Goal: Task Accomplishment & Management: Use online tool/utility

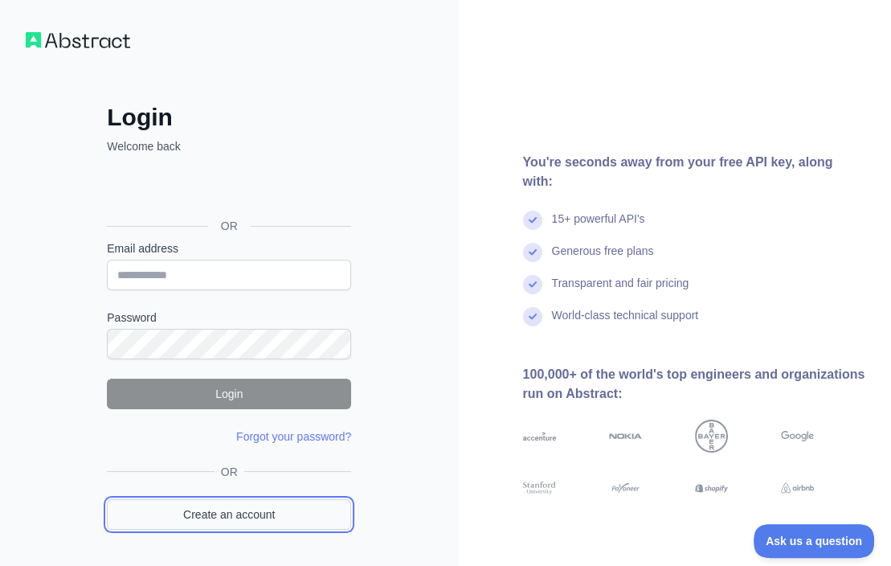
click at [213, 510] on link "Create an account" at bounding box center [229, 514] width 244 height 31
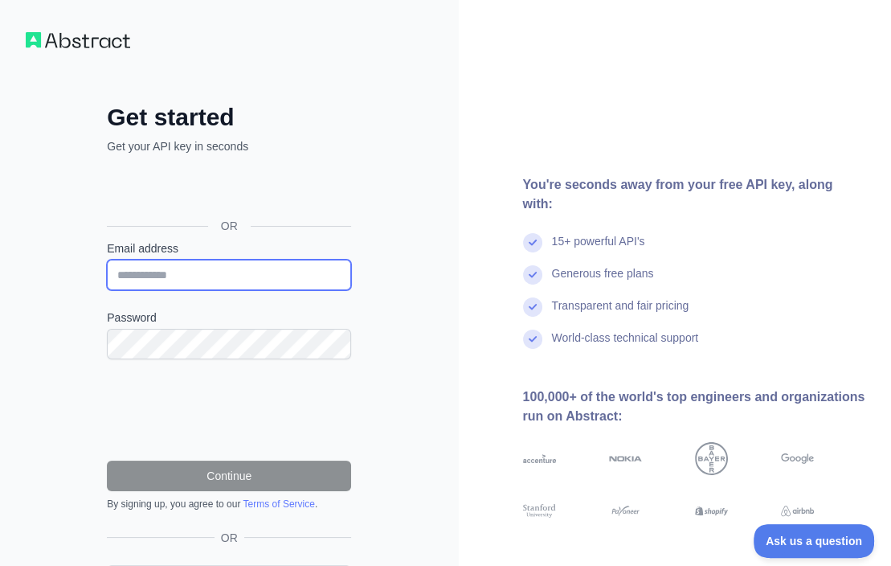
click at [230, 277] on input "Email address" at bounding box center [229, 275] width 244 height 31
paste input "**********"
type input "**********"
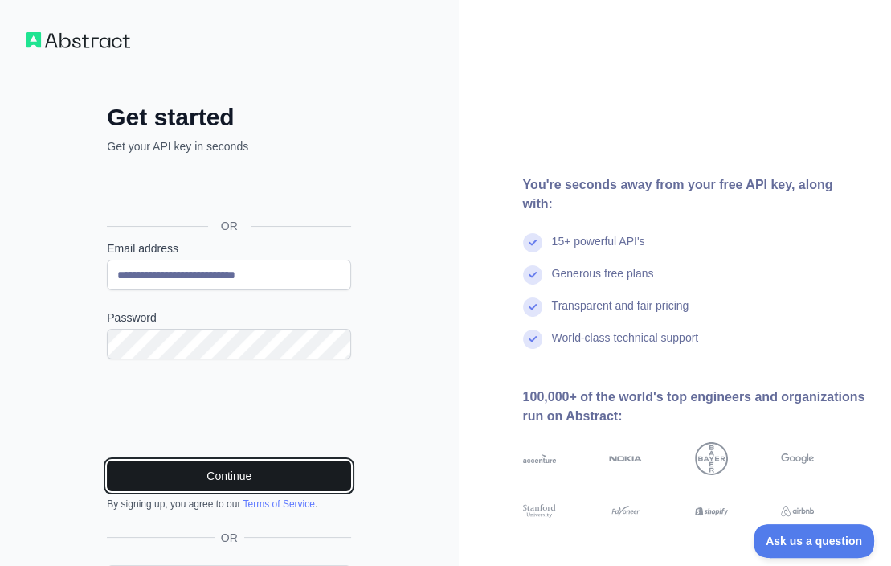
click at [251, 475] on button "Continue" at bounding box center [229, 475] width 244 height 31
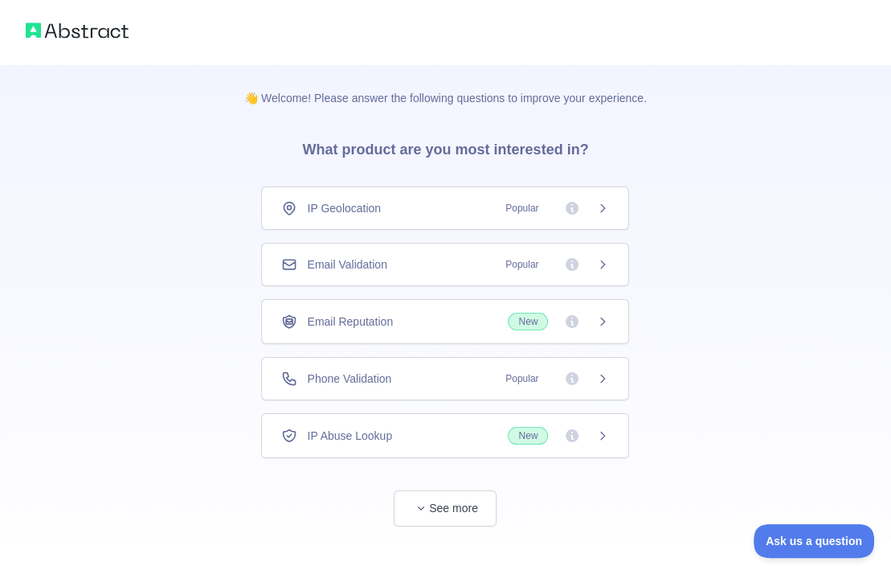
click at [433, 268] on div "Email Validation Popular" at bounding box center [445, 264] width 328 height 16
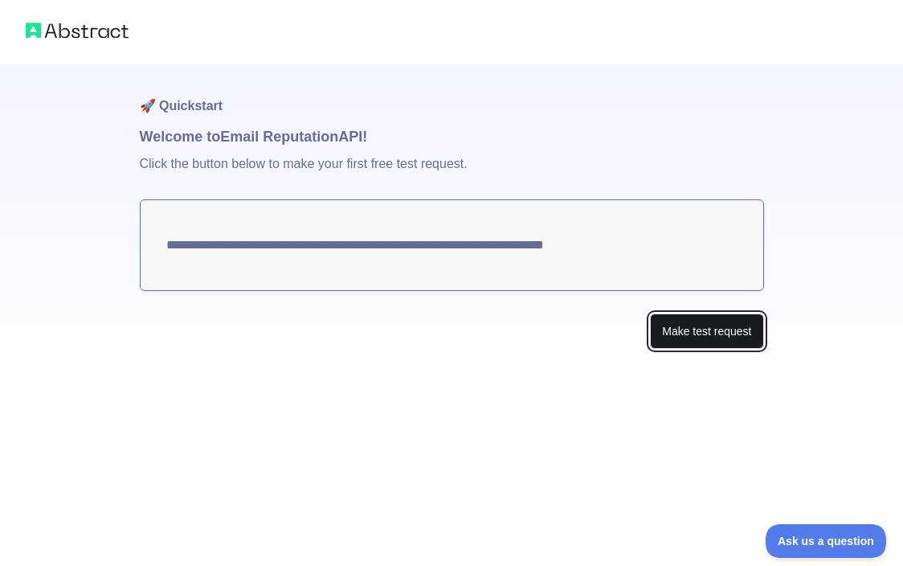
click at [720, 340] on button "Make test request" at bounding box center [706, 331] width 113 height 36
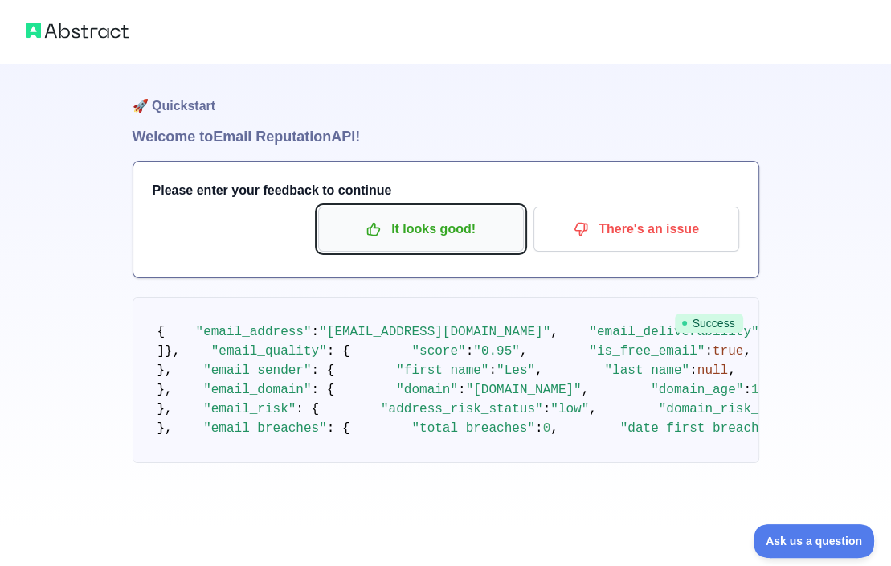
click at [425, 230] on p "It looks good!" at bounding box center [421, 228] width 182 height 27
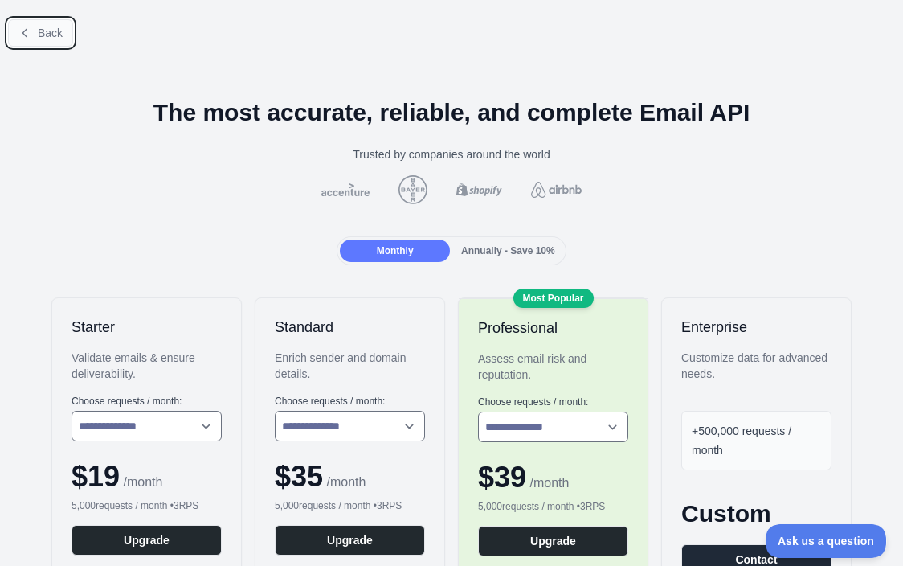
click at [38, 37] on span "Back" at bounding box center [50, 33] width 25 height 13
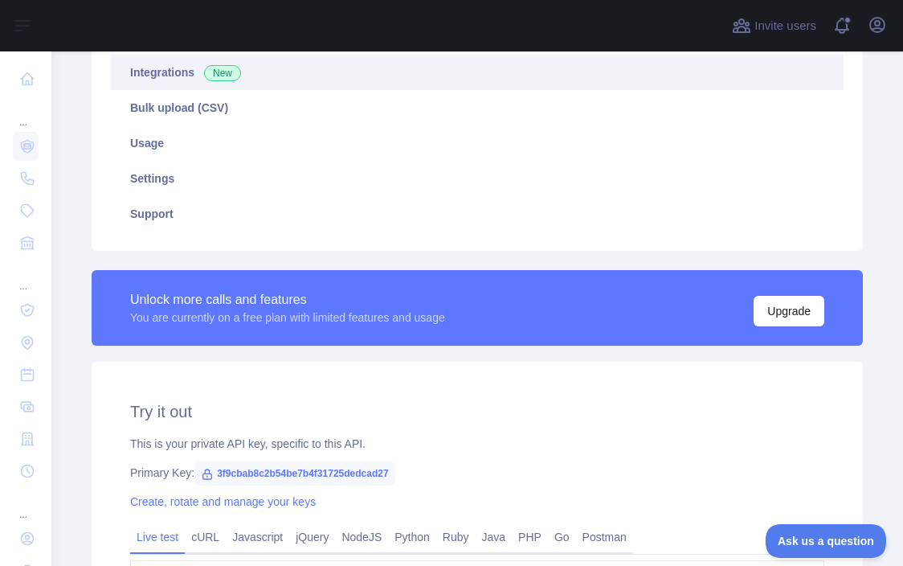
scroll to position [402, 0]
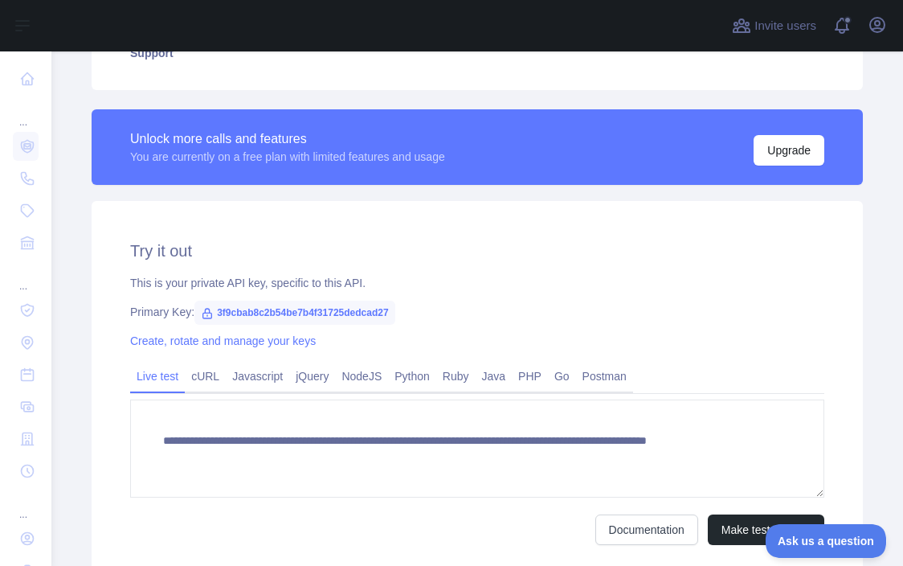
click at [275, 314] on span "3f9cbab8c2b54be7b4f31725dedcad27" at bounding box center [294, 312] width 200 height 24
copy span "3f9cbab8c2b54be7b4f31725dedcad27"
